Goal: Task Accomplishment & Management: Use online tool/utility

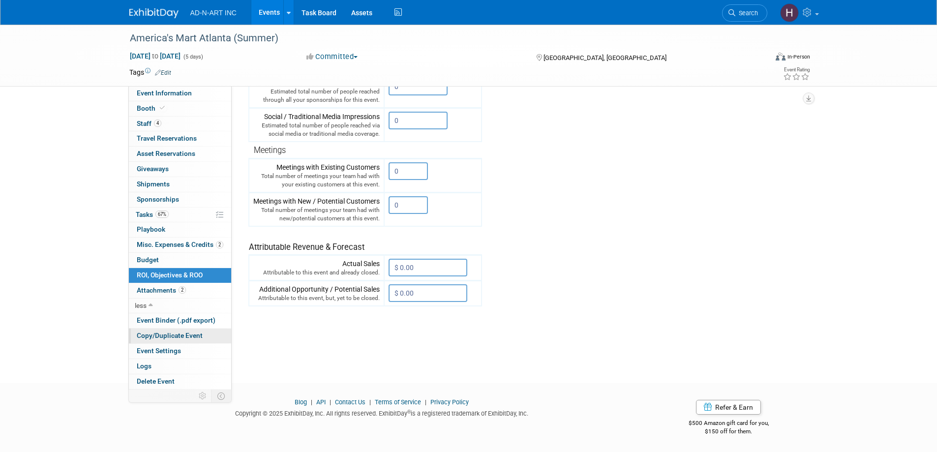
click at [156, 336] on span "Copy/Duplicate Event" at bounding box center [170, 335] width 66 height 8
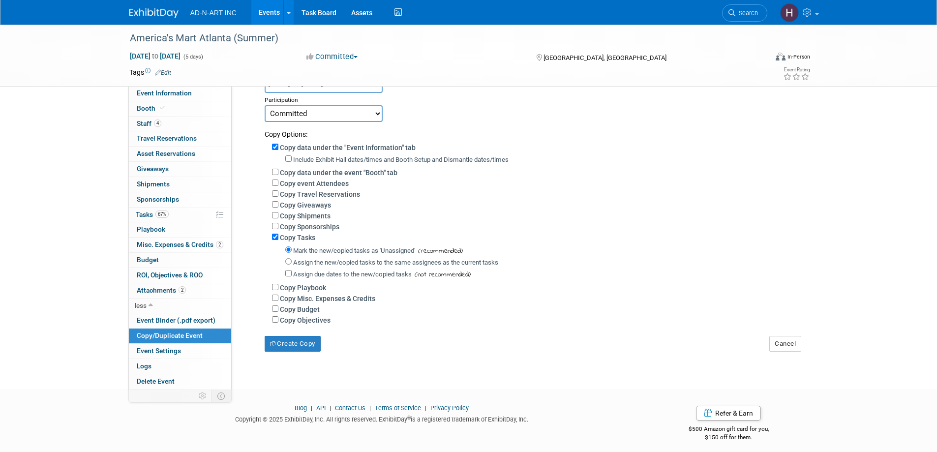
scroll to position [98, 0]
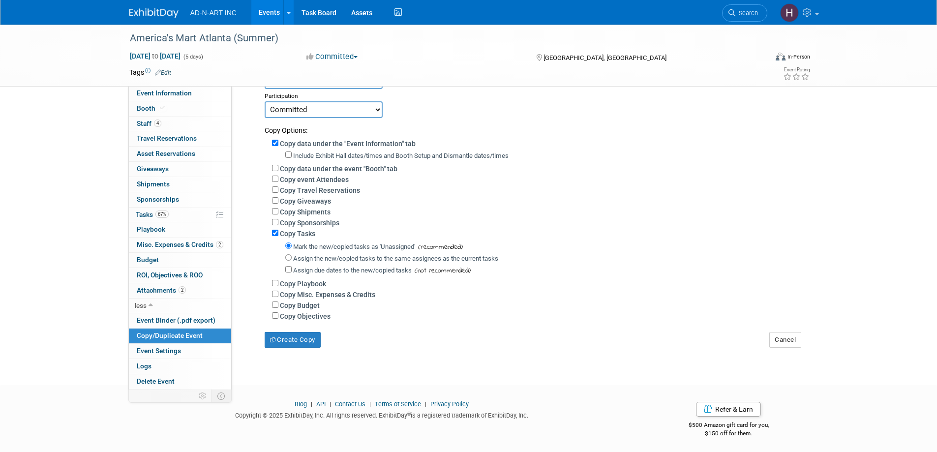
click at [340, 179] on label "Copy event Attendees" at bounding box center [314, 180] width 69 height 8
click at [278, 179] on input "Copy event Attendees" at bounding box center [275, 179] width 6 height 6
checkbox input "true"
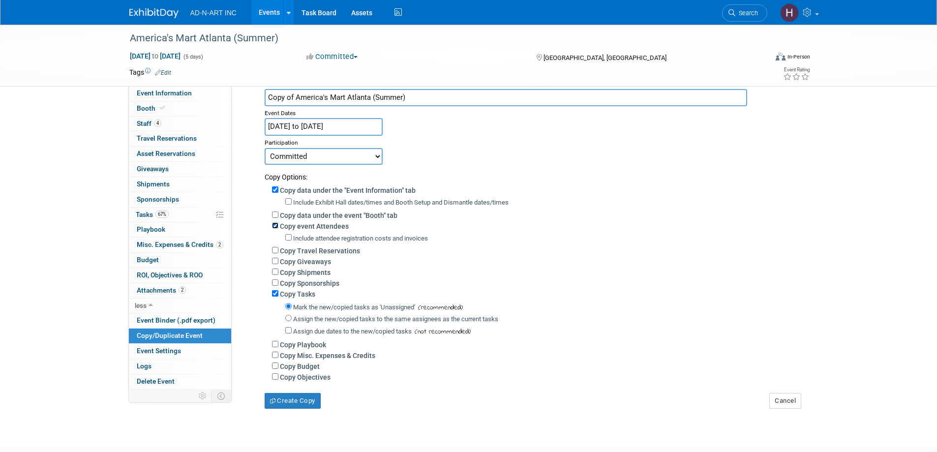
scroll to position [0, 0]
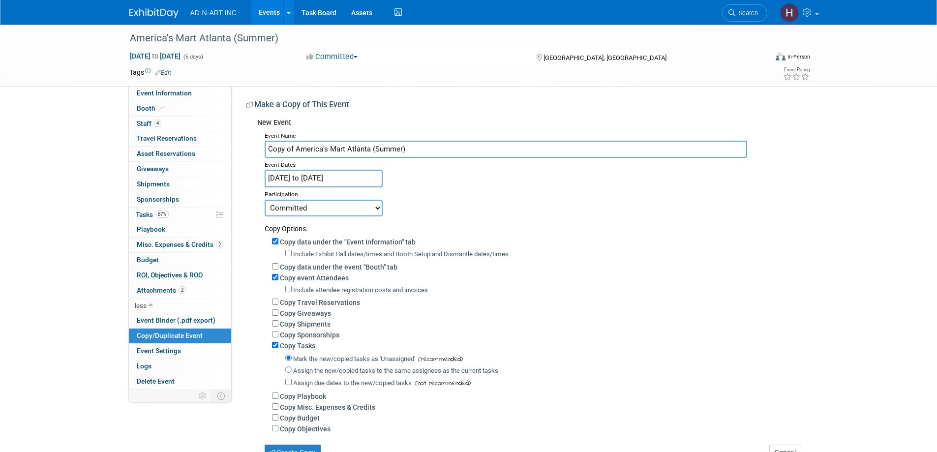
click at [401, 146] on input "Copy of America's Mart Atlanta (Summer)" at bounding box center [506, 149] width 482 height 17
drag, startPoint x: 294, startPoint y: 146, endPoint x: 253, endPoint y: 146, distance: 41.8
click at [253, 146] on div "New Event Event Name Copy of America's Mart Atlanta (Winter) Event Dates Jul 16…" at bounding box center [523, 287] width 554 height 347
type input "America's Mart Atlanta (Winter)"
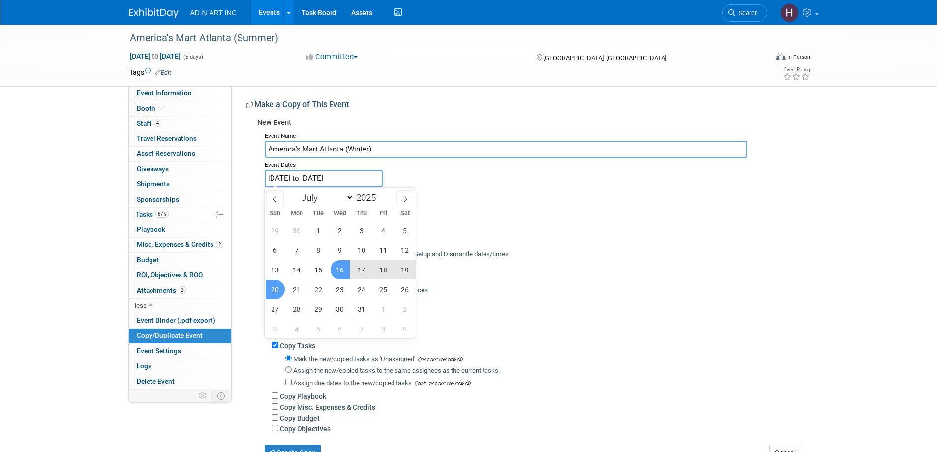
click at [306, 177] on input "Jul 16, 2025 to Jul 20, 2025" at bounding box center [324, 178] width 118 height 17
click at [408, 198] on icon at bounding box center [405, 199] width 7 height 7
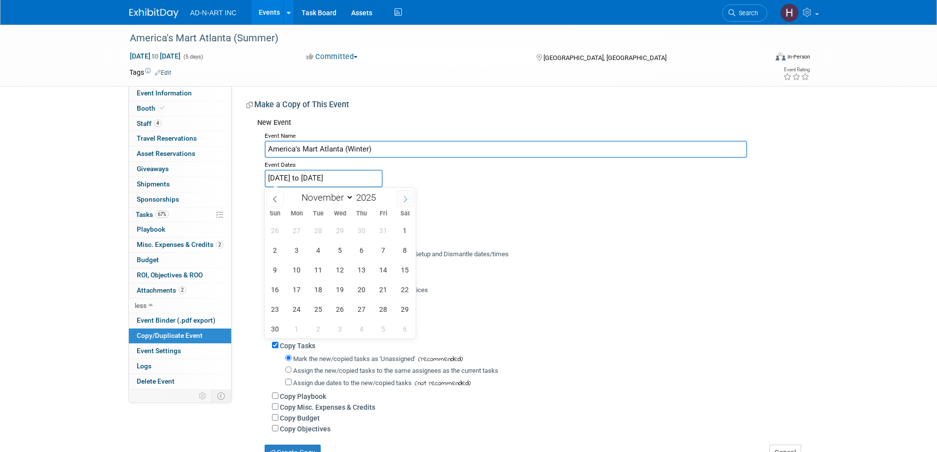
click at [408, 198] on icon at bounding box center [405, 199] width 7 height 7
select select "11"
click at [408, 198] on icon at bounding box center [405, 199] width 7 height 7
type input "2026"
select select "0"
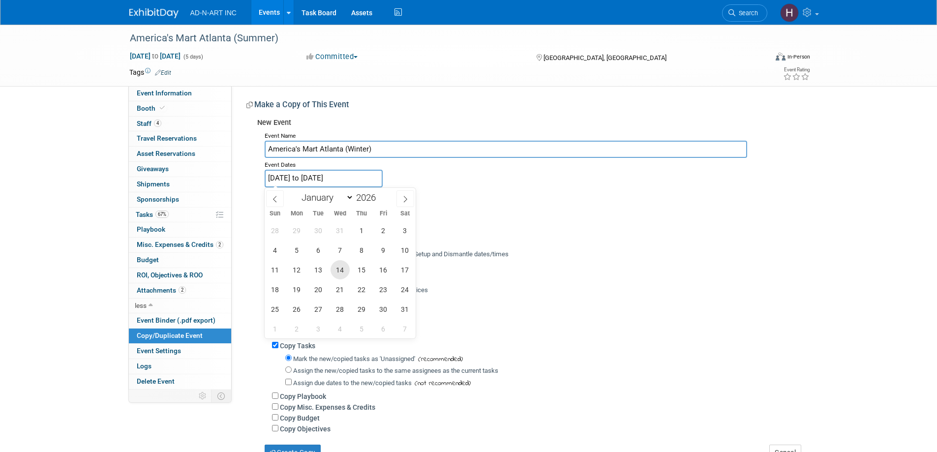
click at [339, 267] on span "14" at bounding box center [339, 269] width 19 height 19
click at [277, 287] on span "18" at bounding box center [274, 289] width 19 height 19
type input "Jan 14, 2026 to Jan 18, 2026"
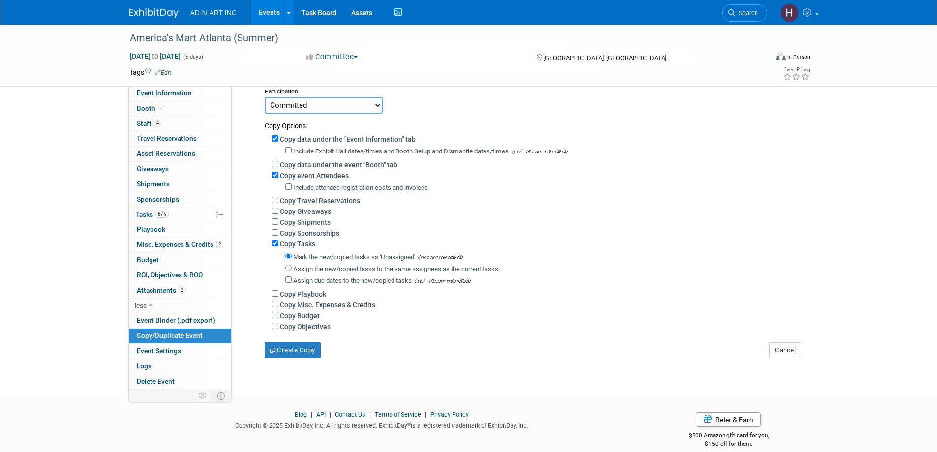
scroll to position [121, 0]
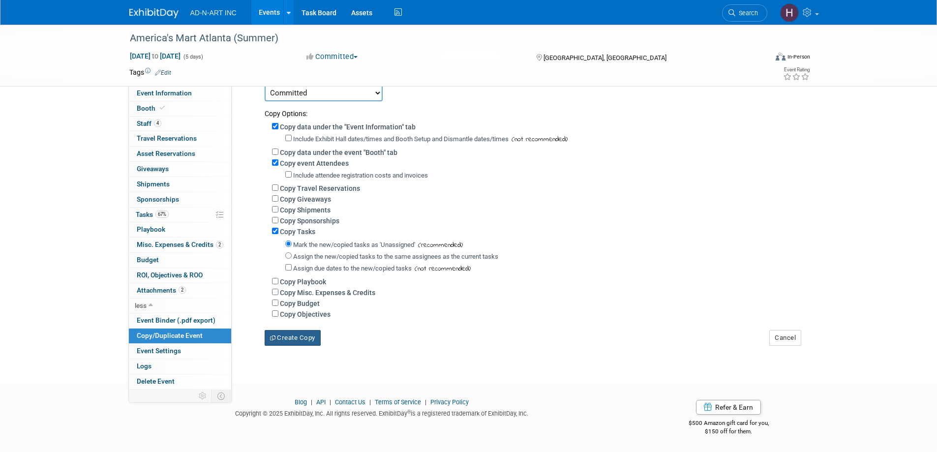
click at [292, 333] on button "Create Copy" at bounding box center [293, 338] width 56 height 16
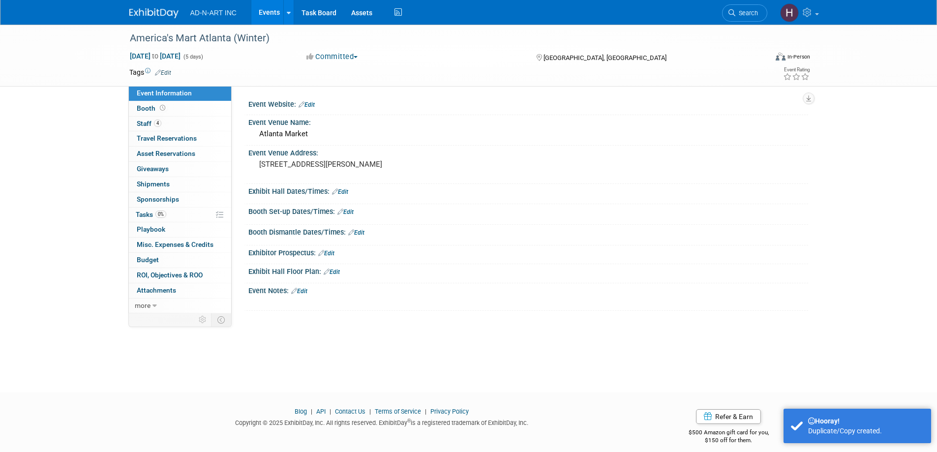
click at [139, 8] on img at bounding box center [153, 13] width 49 height 10
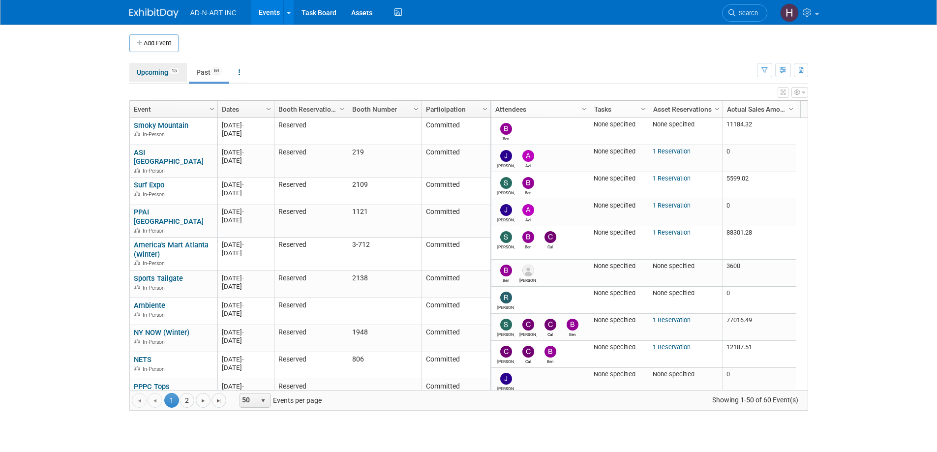
click at [158, 73] on link "Upcoming 15" at bounding box center [158, 72] width 58 height 19
